Goal: Navigation & Orientation: Find specific page/section

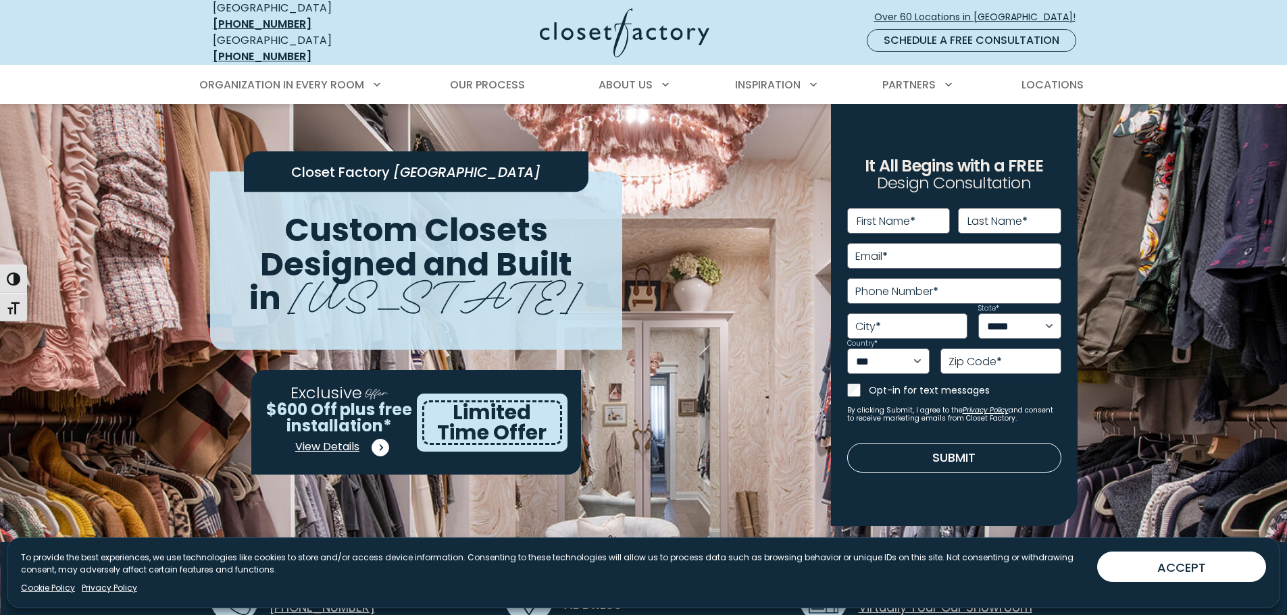
click at [328, 439] on span "View Details" at bounding box center [327, 447] width 64 height 16
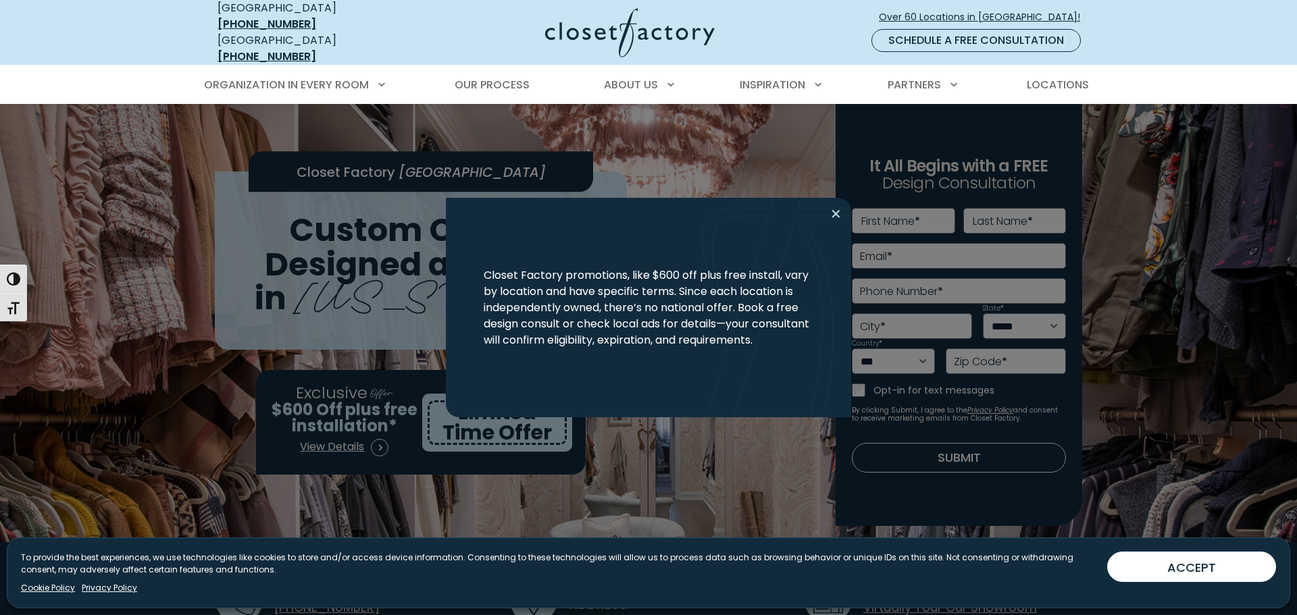
click at [838, 213] on button "Close modal" at bounding box center [836, 214] width 20 height 22
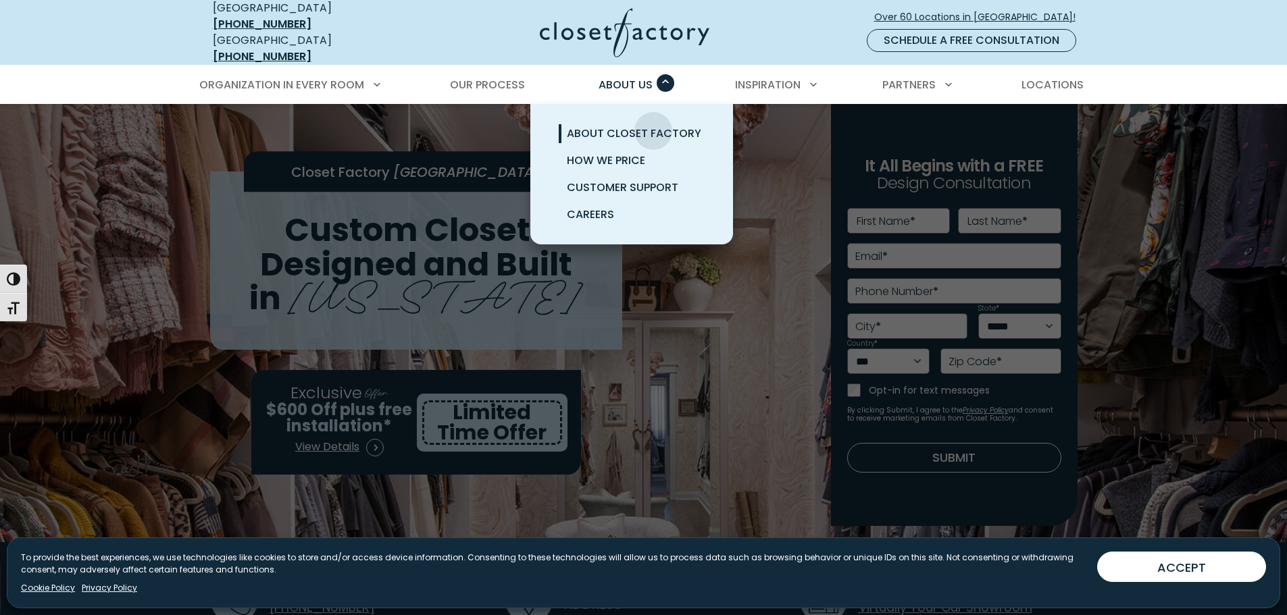
click at [653, 126] on span "About Closet Factory" at bounding box center [634, 134] width 134 height 16
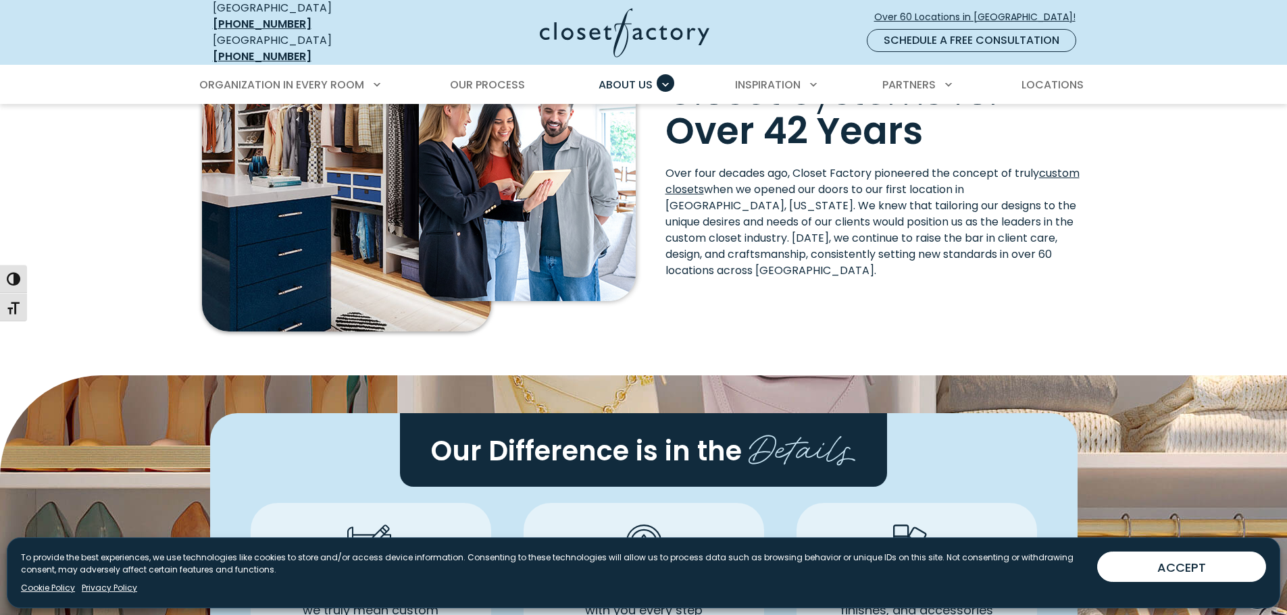
scroll to position [118, 0]
